Goal: Navigation & Orientation: Understand site structure

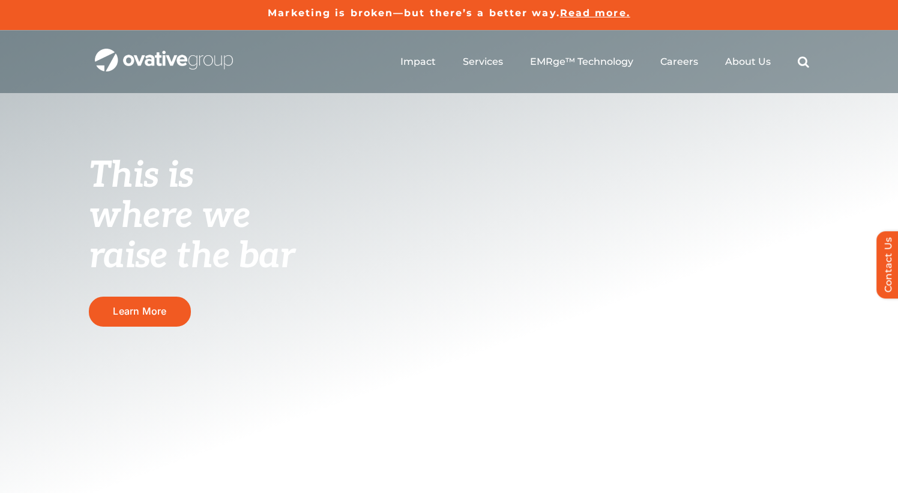
scroll to position [1, 0]
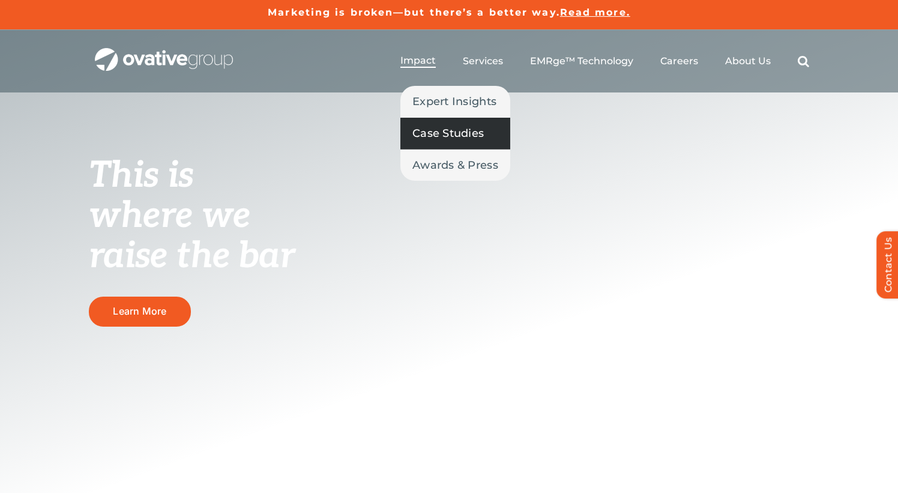
click at [446, 134] on span "Case Studies" at bounding box center [447, 133] width 71 height 17
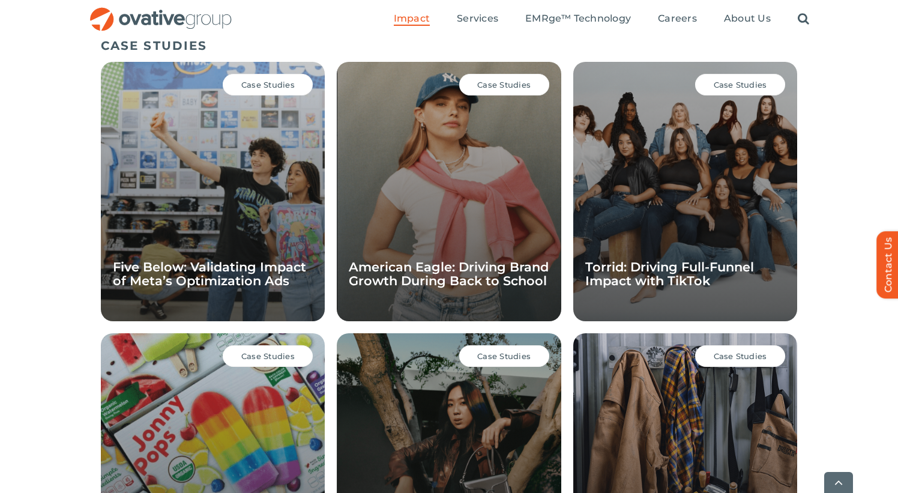
scroll to position [849, 0]
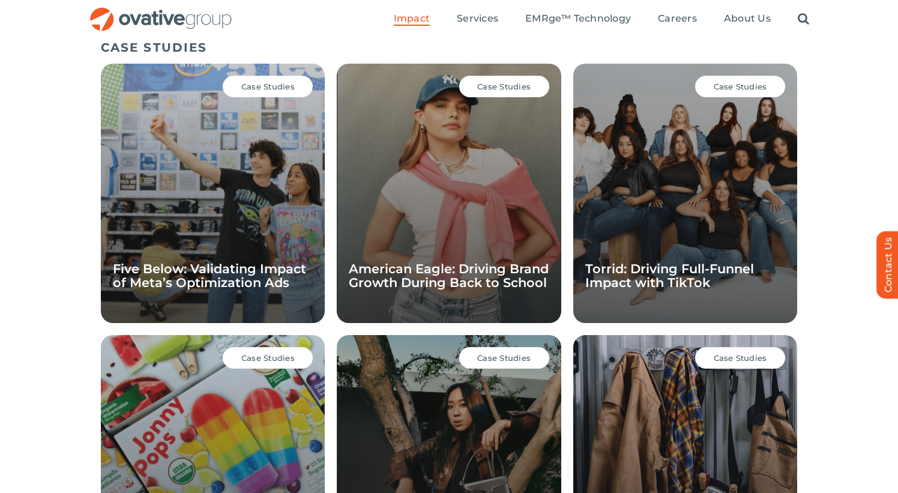
drag, startPoint x: 51, startPoint y: 216, endPoint x: 34, endPoint y: 217, distance: 17.4
click at [51, 216] on div "CASE STUDIES Case Studies Five Below: Validating Impact of Meta’s Optimization …" at bounding box center [449, 332] width 898 height 596
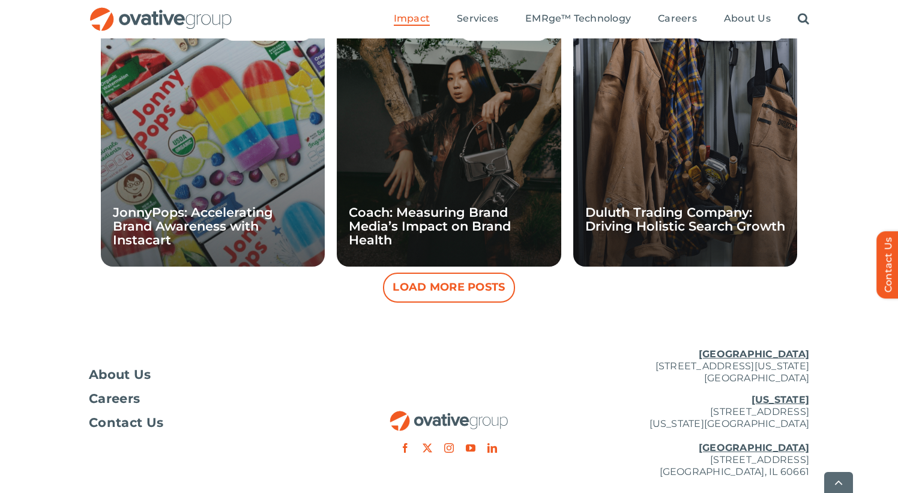
scroll to position [1231, 0]
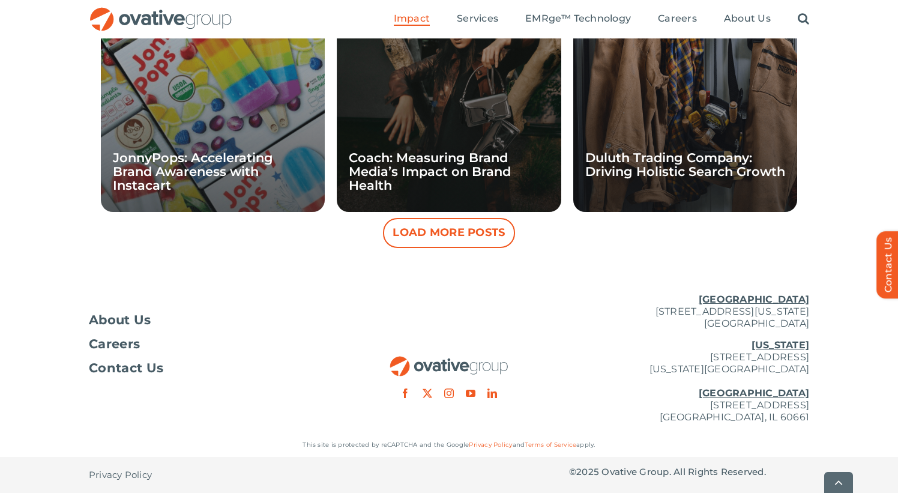
click at [451, 233] on button "Load More Posts" at bounding box center [449, 233] width 132 height 30
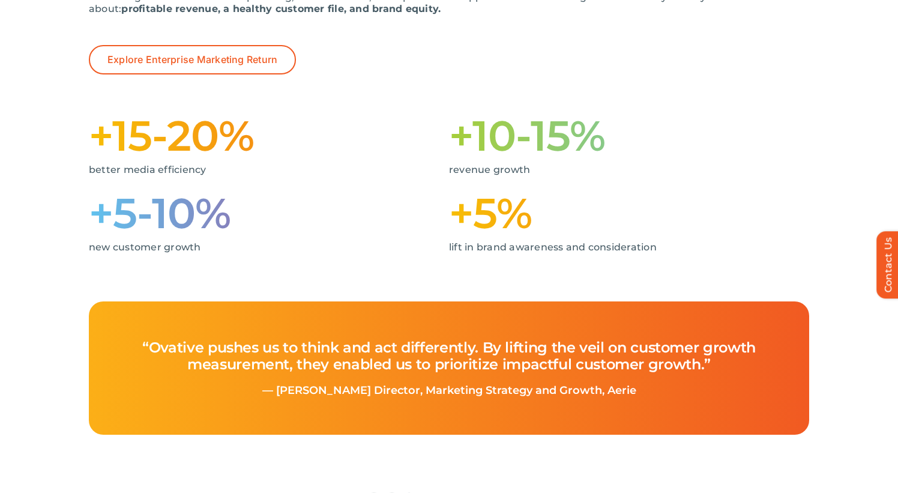
scroll to position [0, 0]
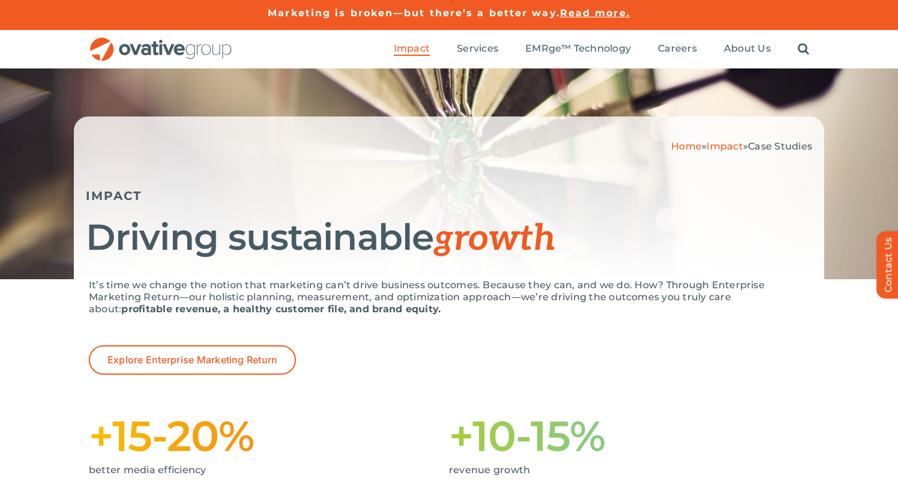
click at [156, 46] on img "OG_Full_horizontal_RGB" at bounding box center [161, 49] width 144 height 25
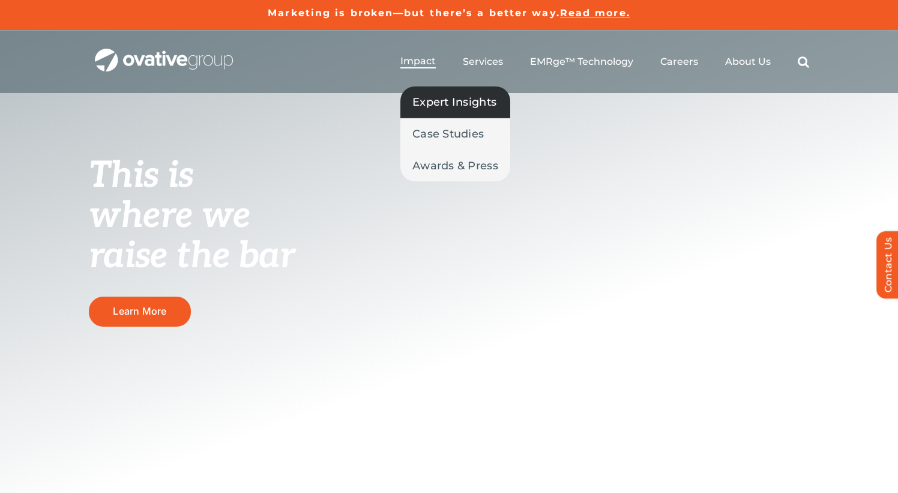
click at [442, 95] on span "Expert Insights" at bounding box center [454, 102] width 84 height 17
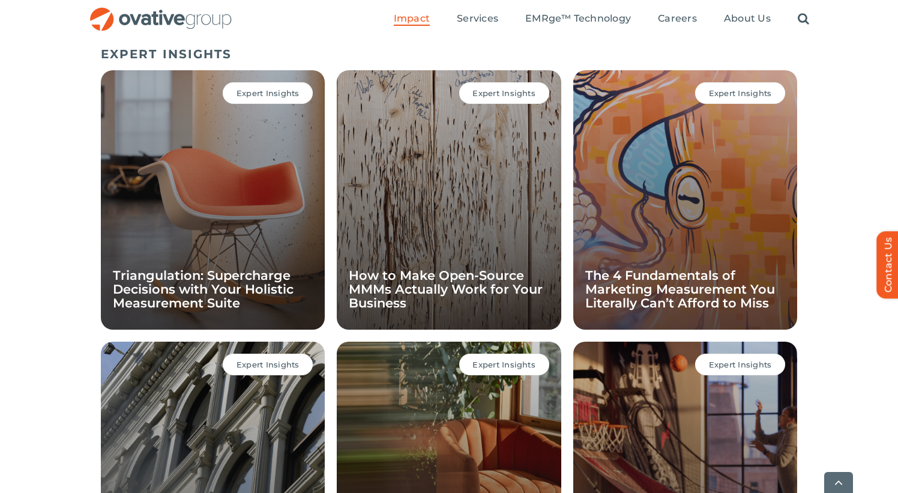
scroll to position [851, 0]
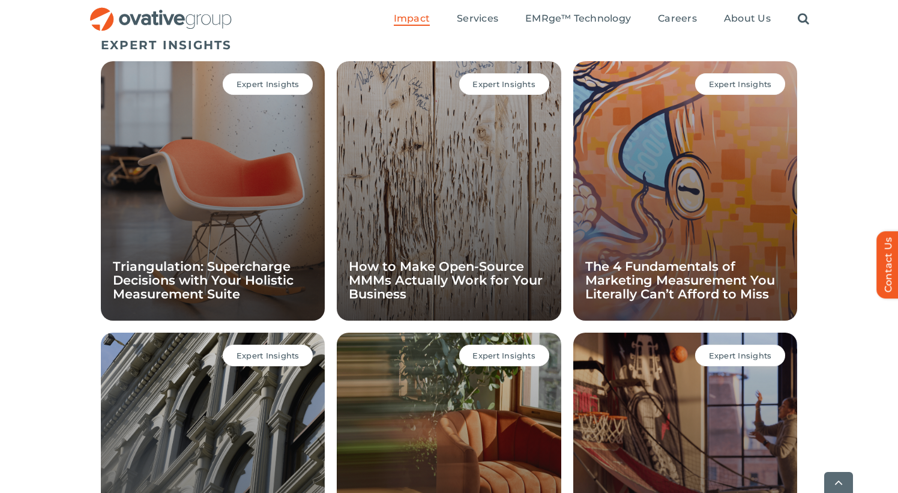
scroll to position [855, 0]
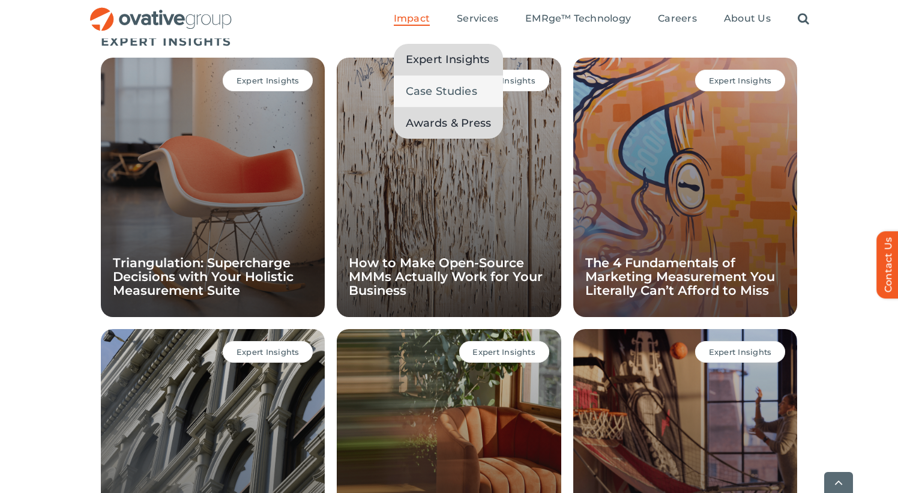
click at [435, 127] on span "Awards & Press" at bounding box center [449, 123] width 86 height 17
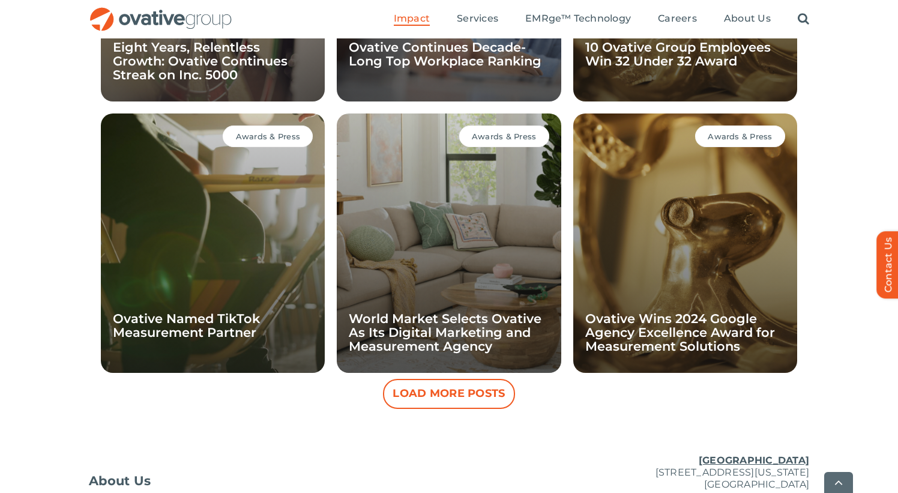
scroll to position [1106, 0]
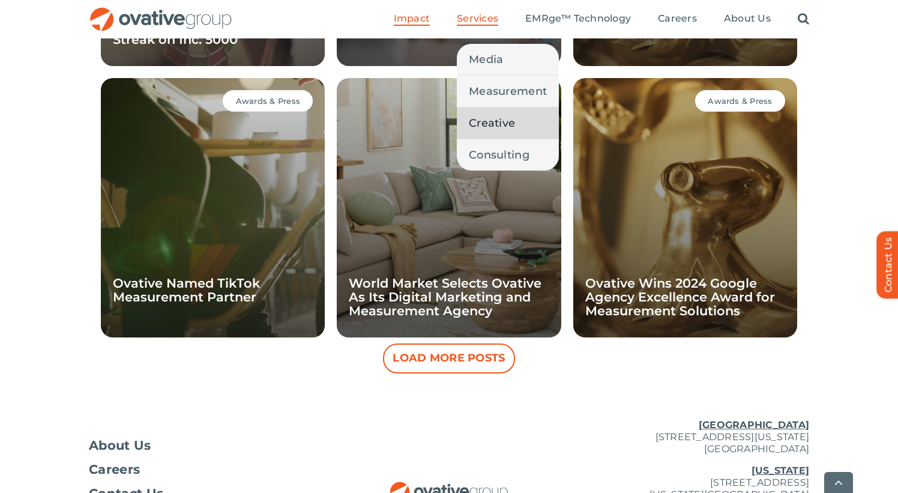
click at [478, 116] on span "Creative" at bounding box center [492, 123] width 46 height 17
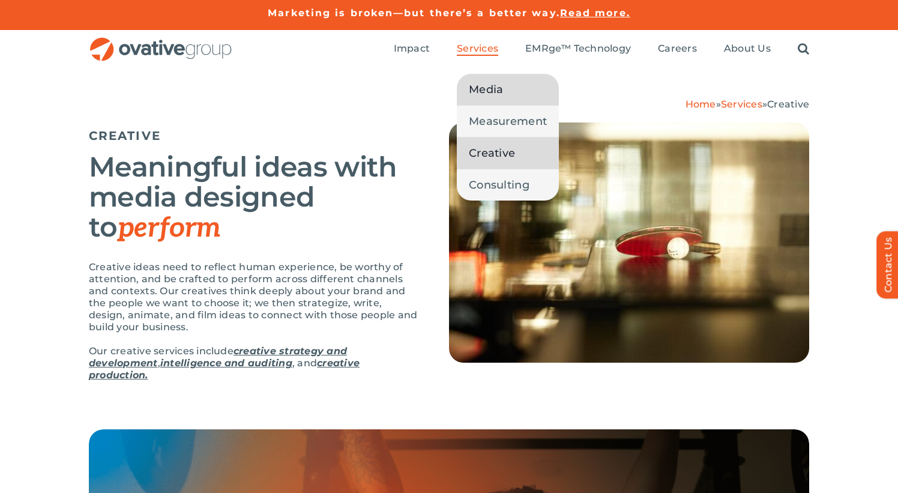
click at [487, 88] on span "Media" at bounding box center [486, 89] width 34 height 17
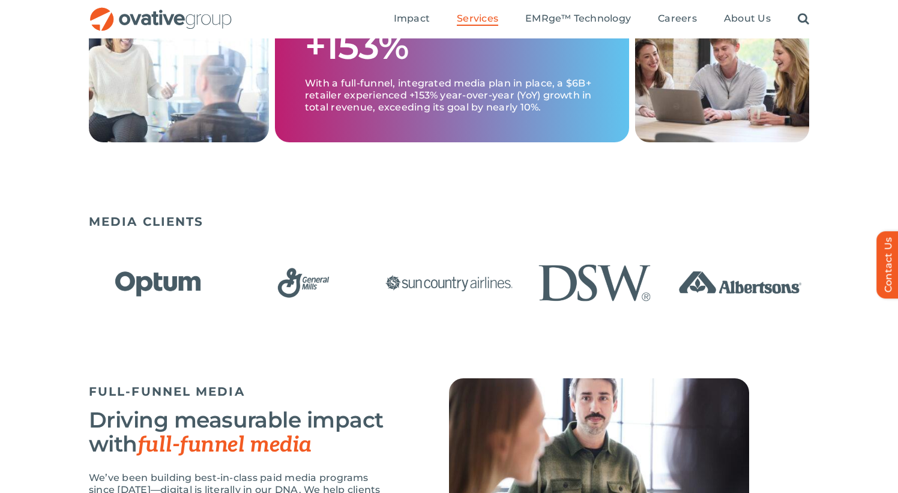
scroll to position [703, 0]
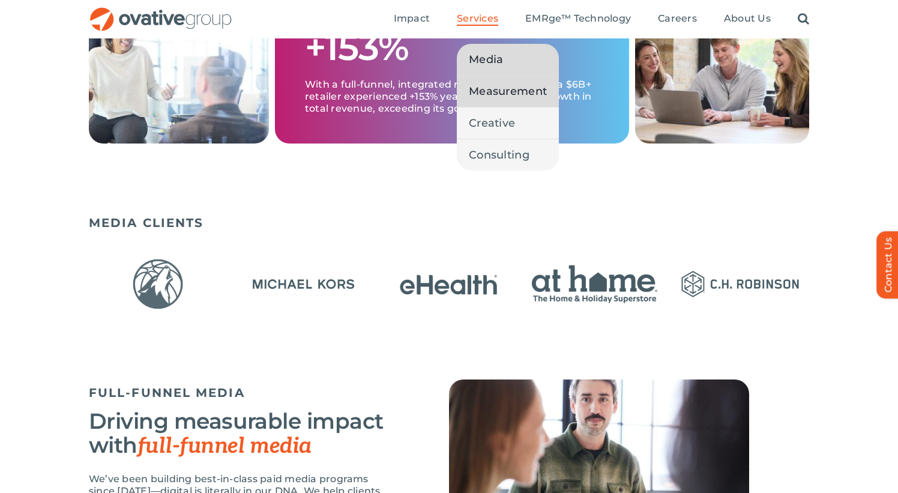
click at [508, 93] on span "Measurement" at bounding box center [508, 91] width 78 height 17
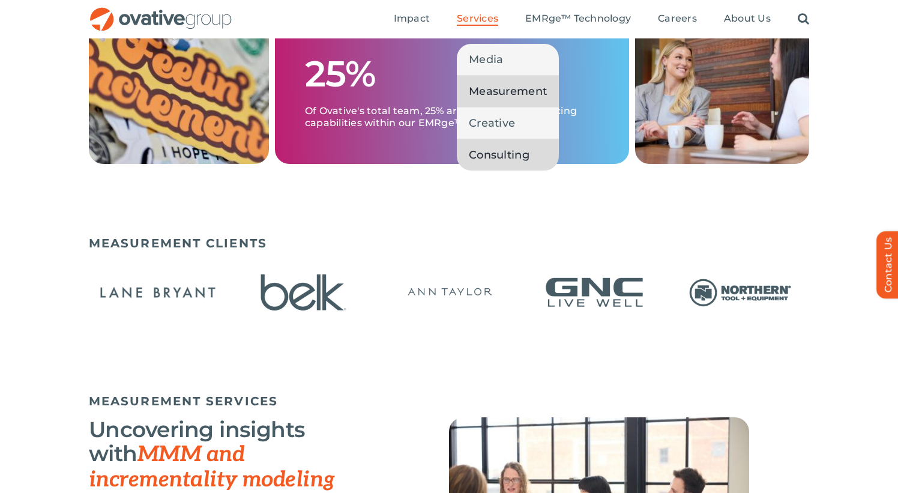
scroll to position [682, 0]
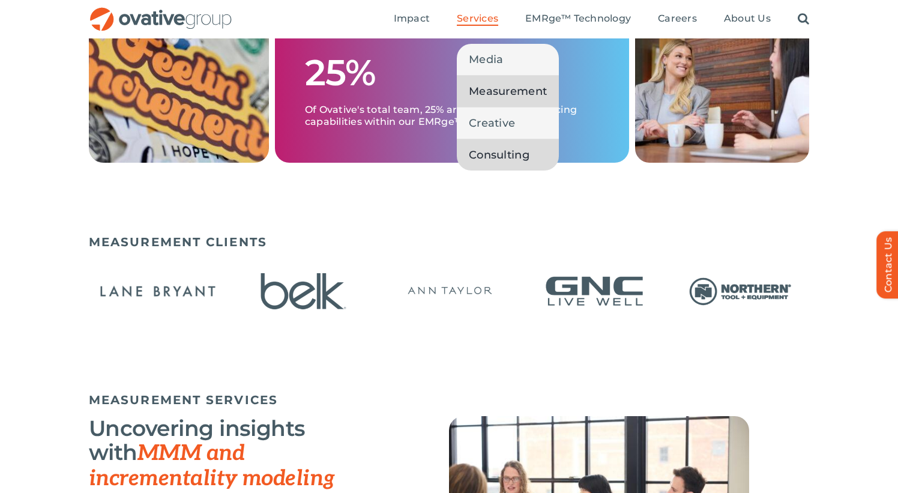
click at [500, 152] on span "Consulting" at bounding box center [499, 154] width 61 height 17
